Goal: Browse casually: Explore the website without a specific task or goal

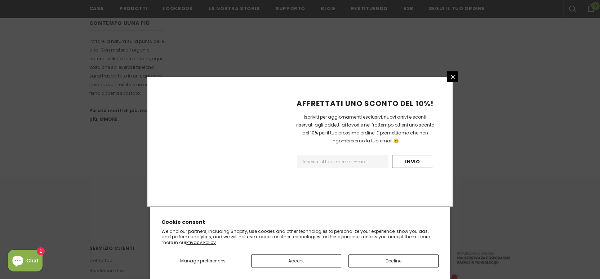
scroll to position [451, 0]
